Goal: Navigation & Orientation: Find specific page/section

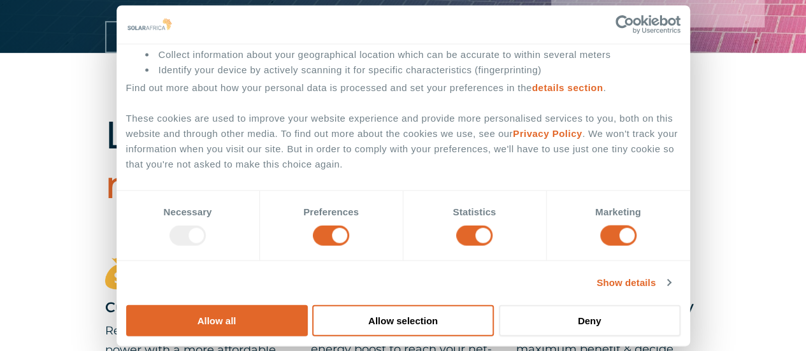
scroll to position [318, 0]
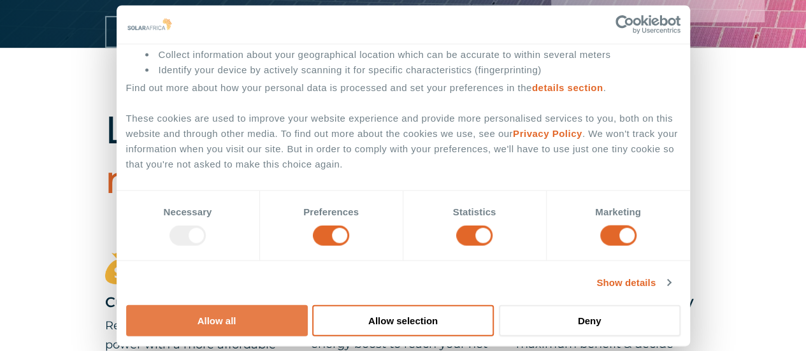
click at [308, 304] on button "Allow all" at bounding box center [217, 319] width 182 height 31
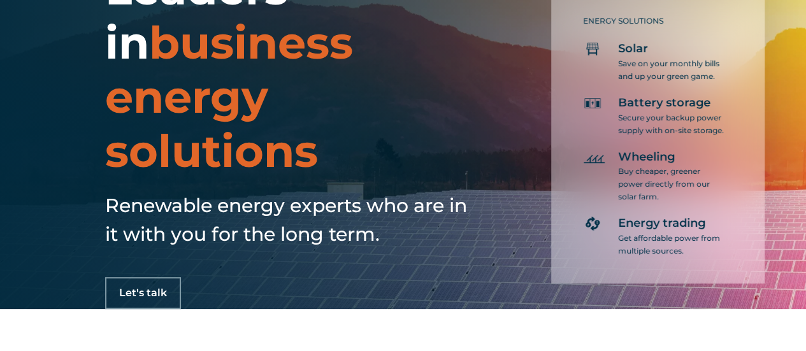
scroll to position [0, 0]
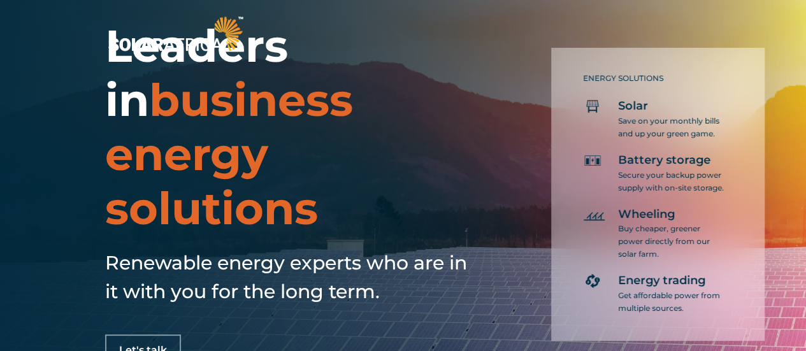
click at [141, 34] on img at bounding box center [175, 34] width 141 height 42
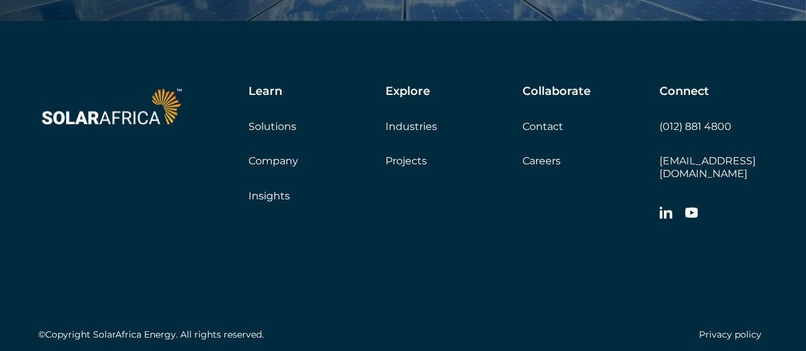
scroll to position [4203, 0]
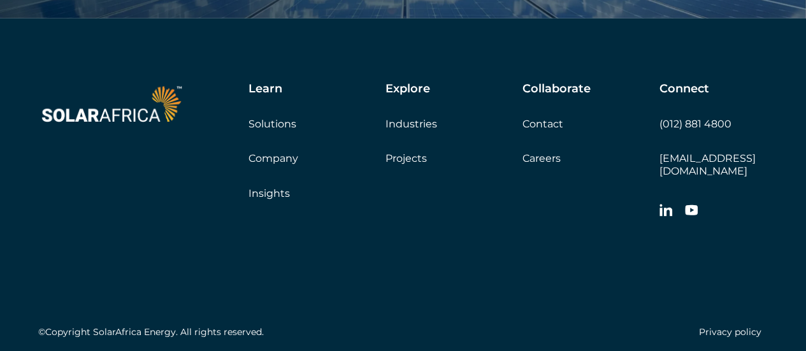
click at [536, 160] on link "Careers" at bounding box center [541, 158] width 38 height 12
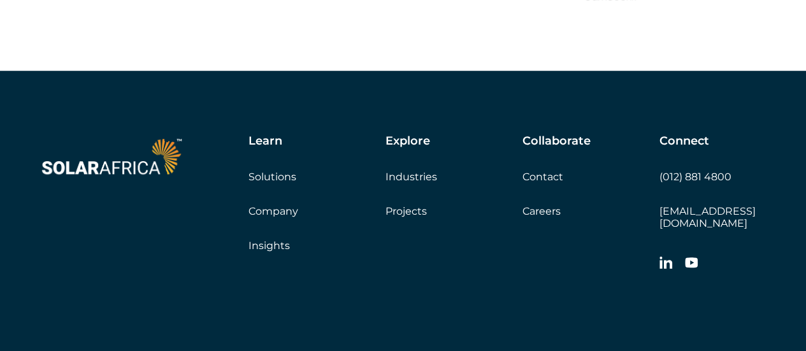
scroll to position [2930, 0]
